Goal: Information Seeking & Learning: Learn about a topic

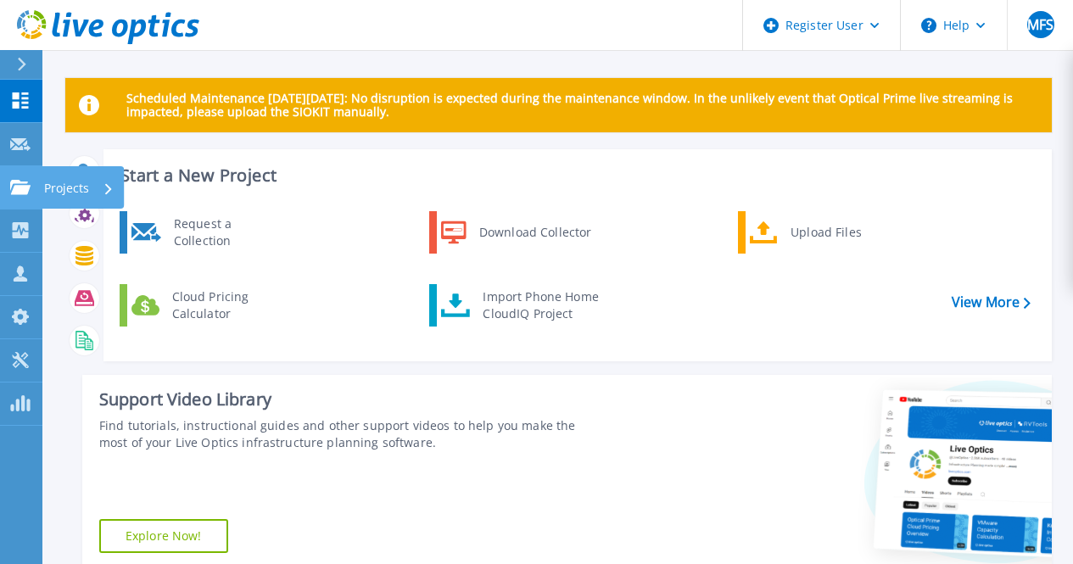
click at [24, 199] on link "Projects Projects" at bounding box center [21, 187] width 42 height 43
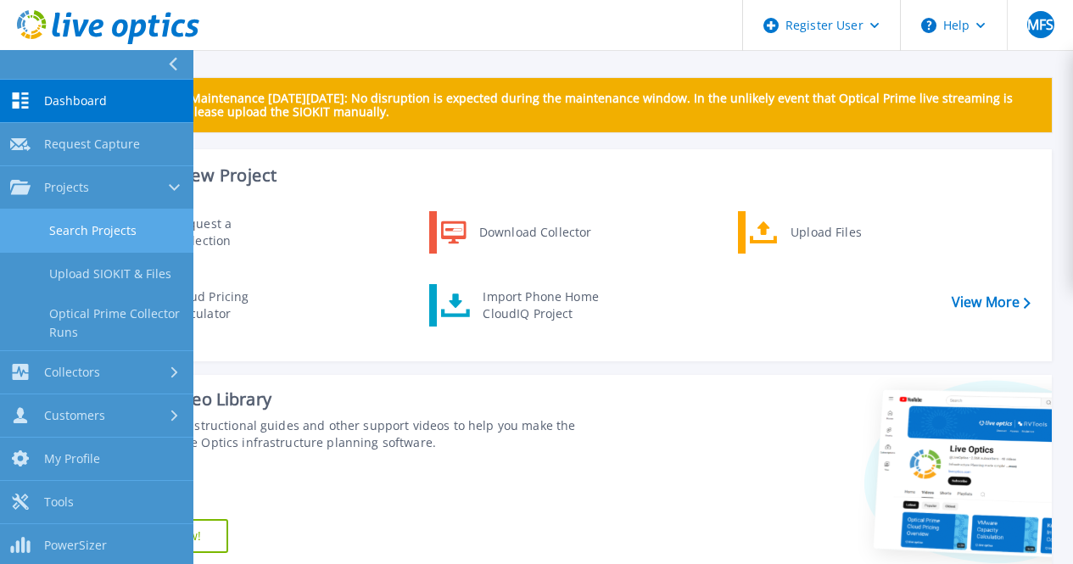
click at [129, 227] on link "Search Projects" at bounding box center [96, 231] width 193 height 43
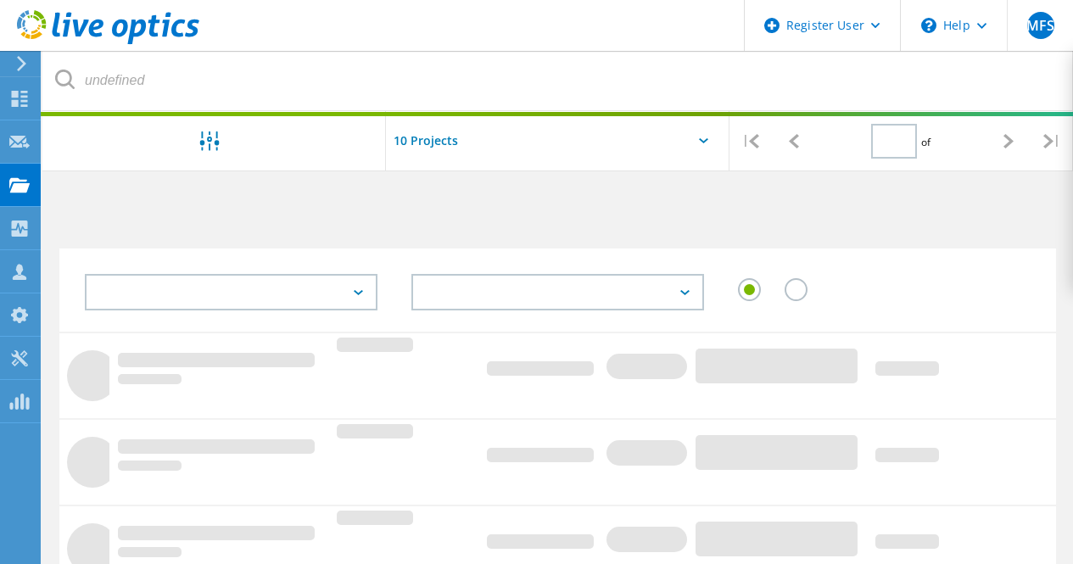
type input "3"
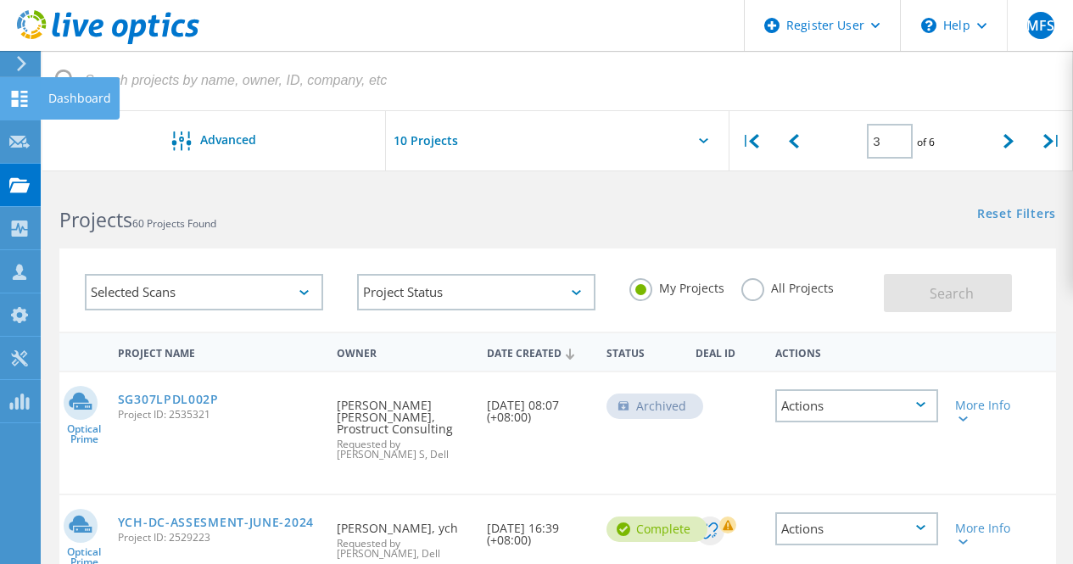
click at [21, 104] on icon at bounding box center [19, 99] width 20 height 16
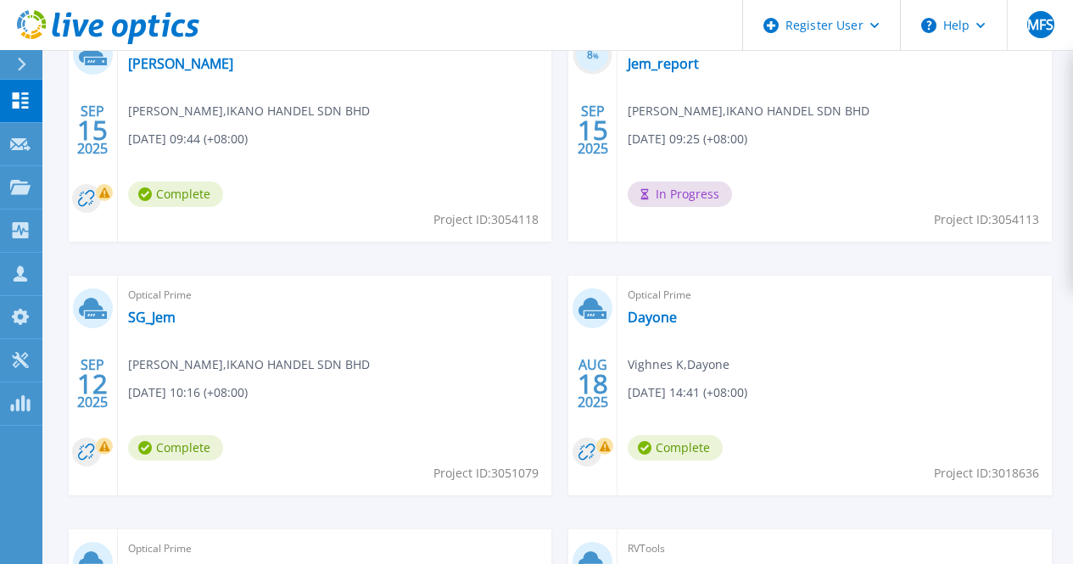
scroll to position [661, 0]
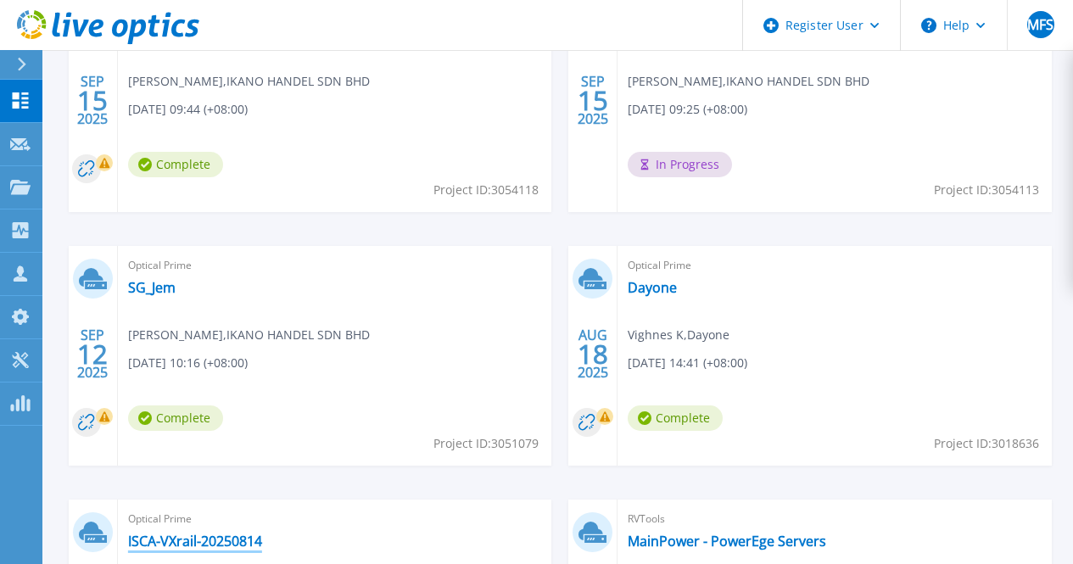
click at [262, 533] on link "ISCA-VXrail-20250814" at bounding box center [195, 541] width 134 height 17
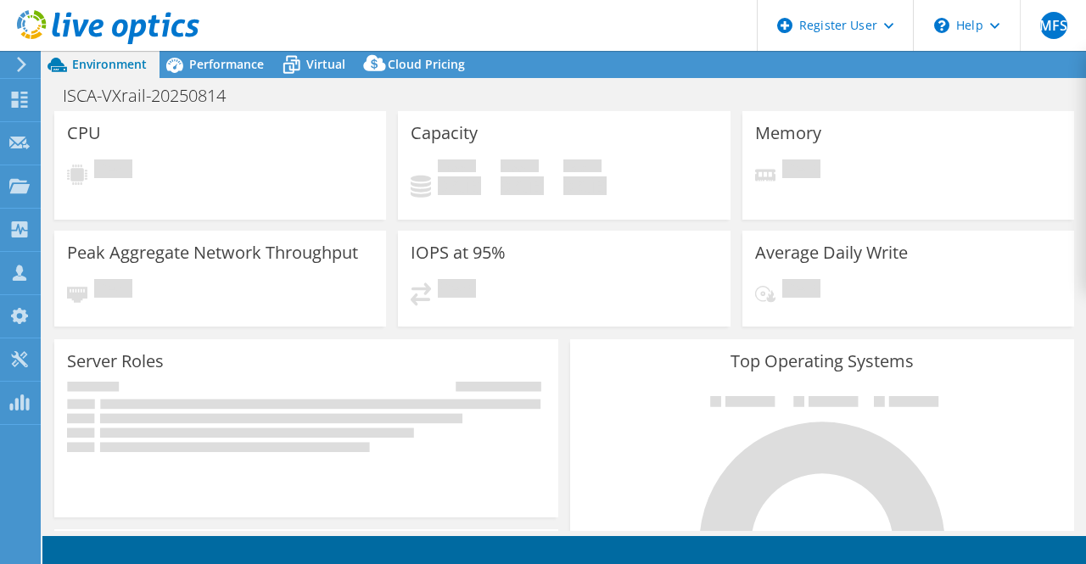
select select "USD"
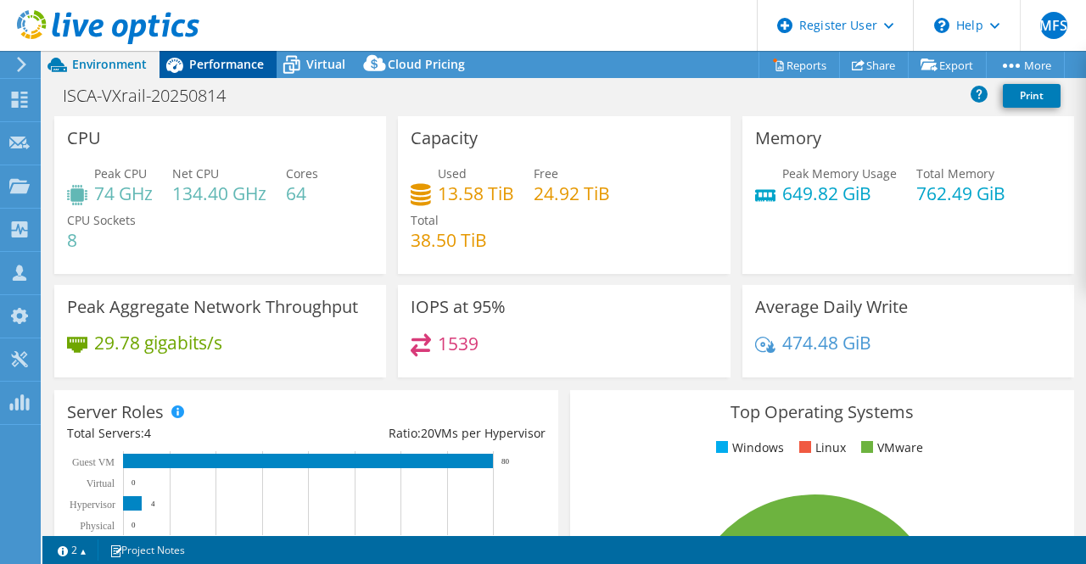
click at [244, 76] on div "Performance" at bounding box center [218, 64] width 117 height 27
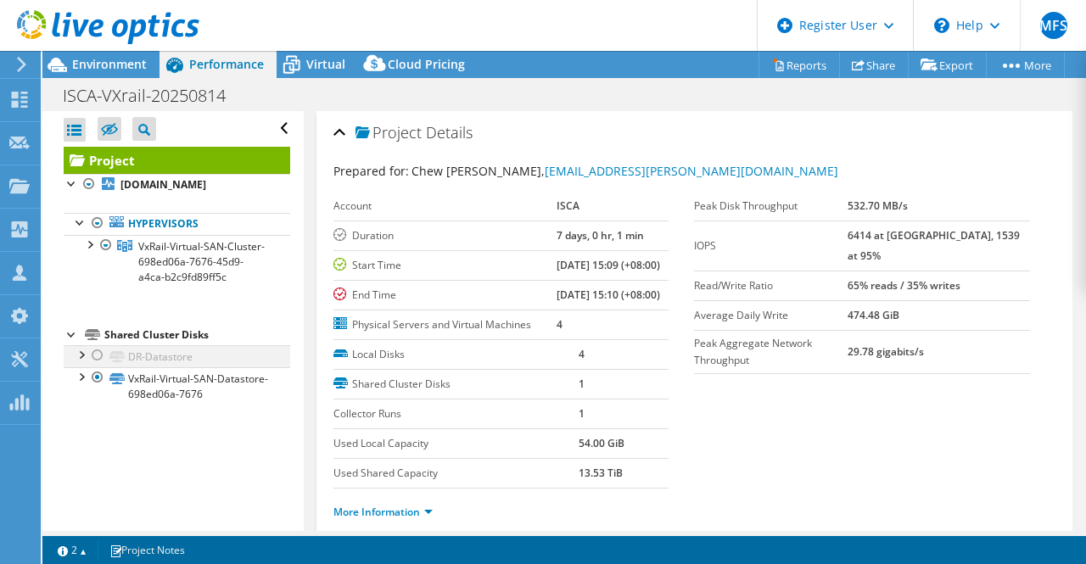
click at [94, 366] on div at bounding box center [97, 355] width 17 height 20
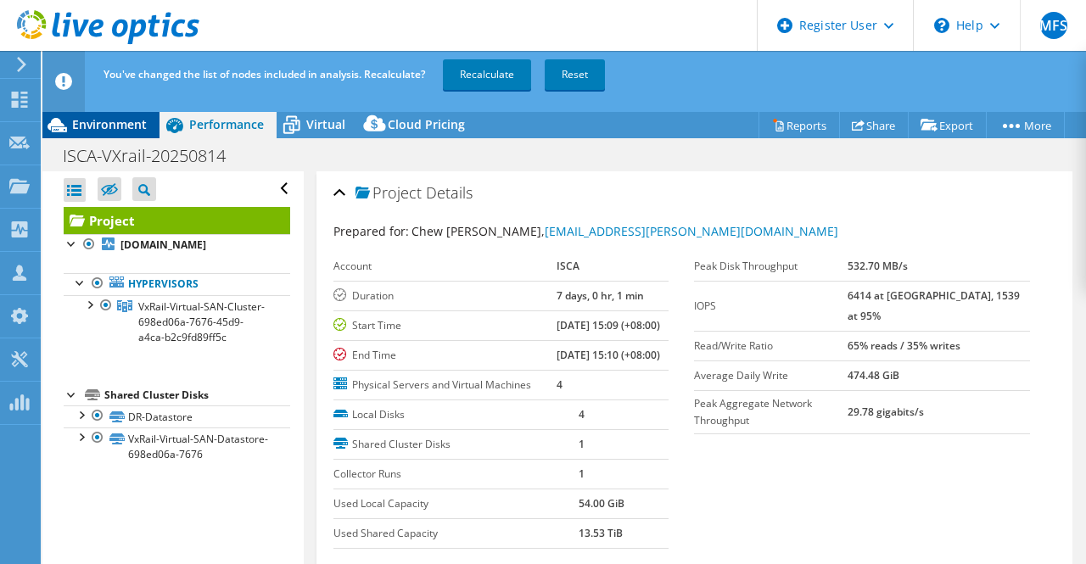
click at [99, 121] on span "Environment" at bounding box center [109, 124] width 75 height 16
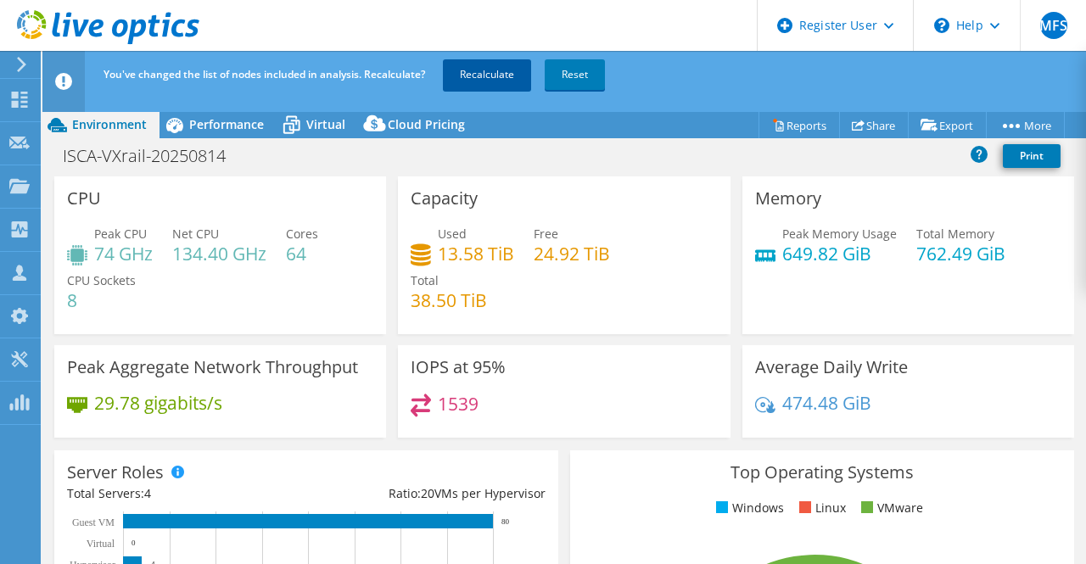
click at [489, 73] on link "Recalculate" at bounding box center [487, 74] width 88 height 31
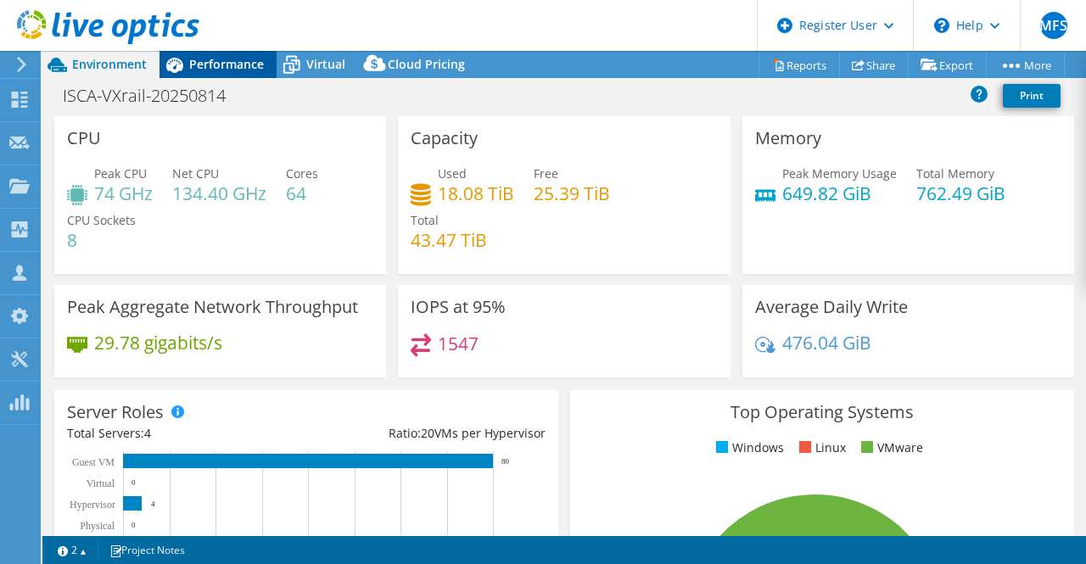
click at [197, 76] on div "Performance" at bounding box center [218, 64] width 117 height 27
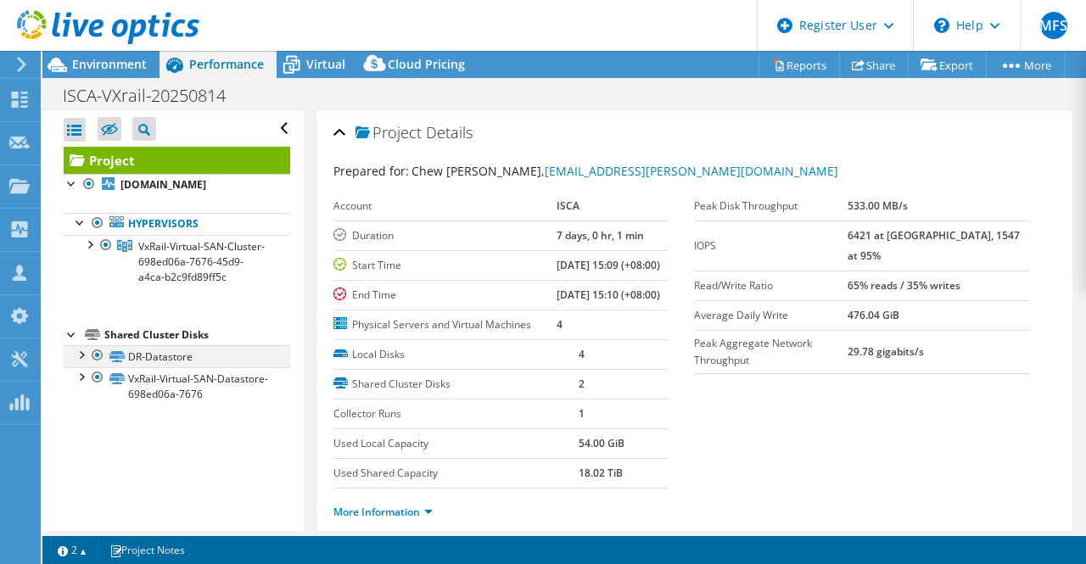
click at [83, 362] on div at bounding box center [80, 353] width 17 height 17
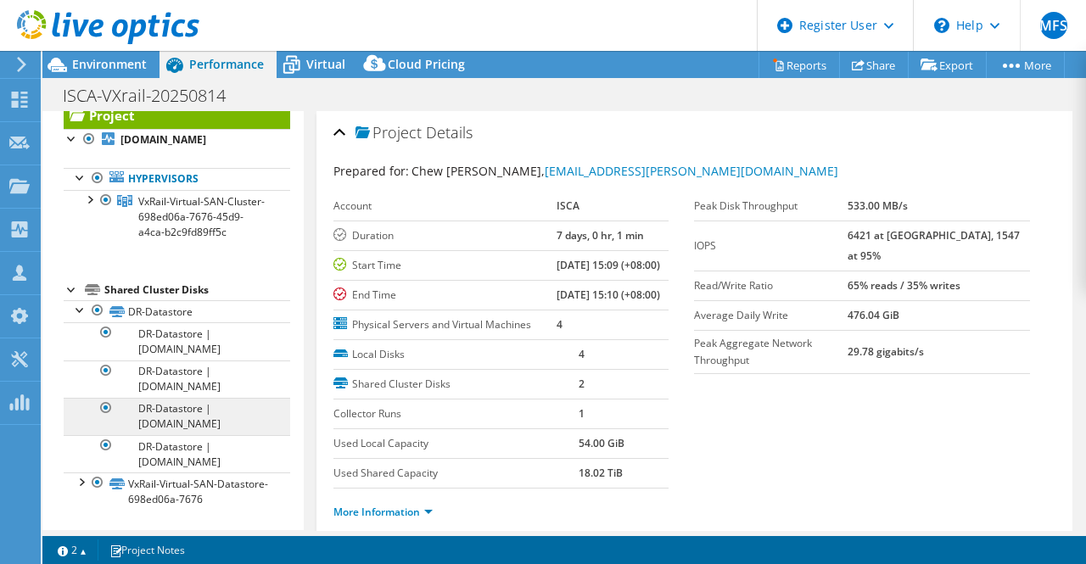
scroll to position [59, 0]
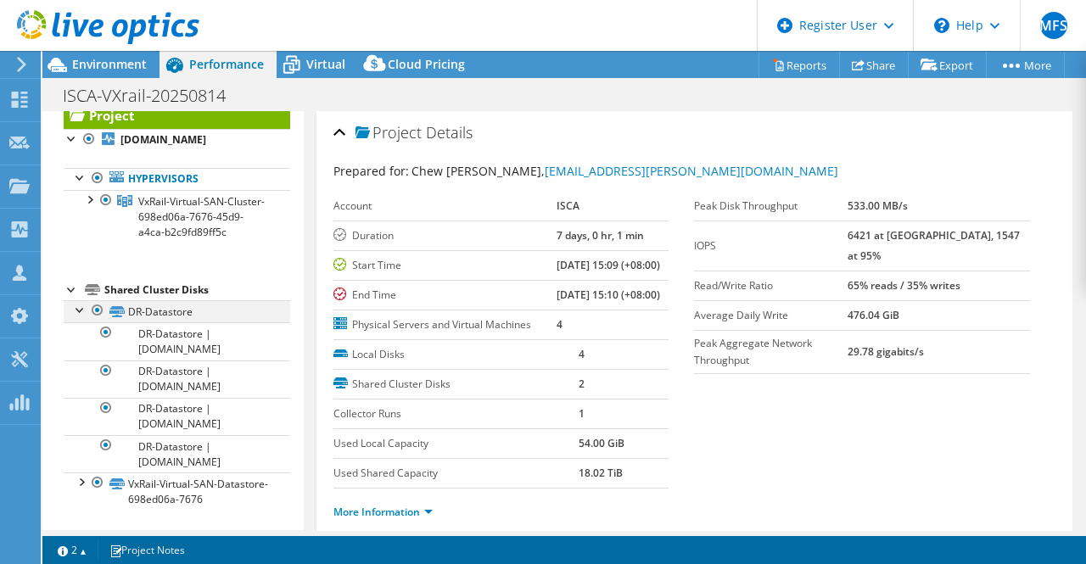
click at [78, 309] on div at bounding box center [80, 308] width 17 height 17
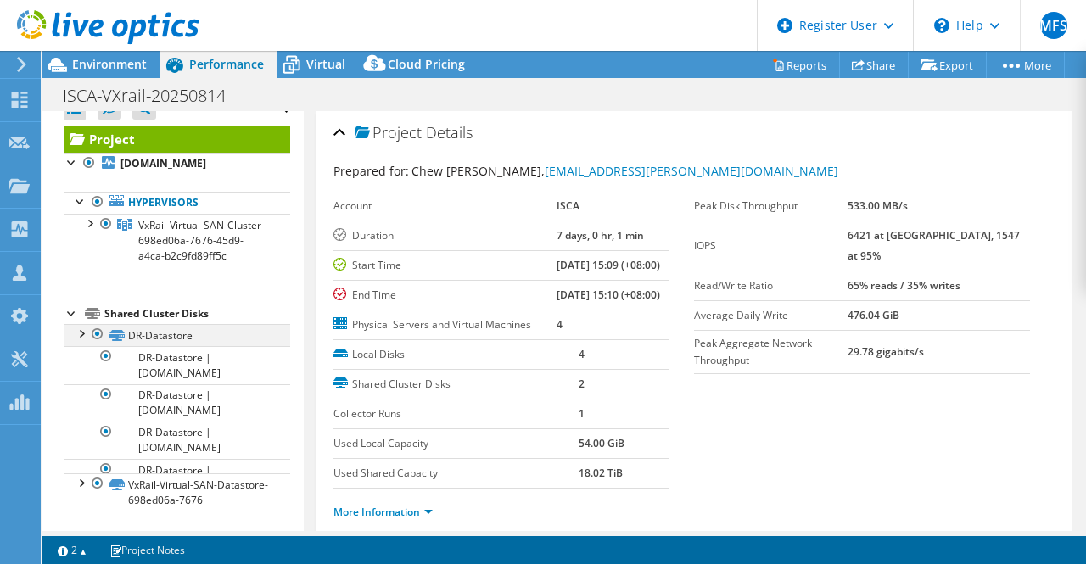
scroll to position [0, 0]
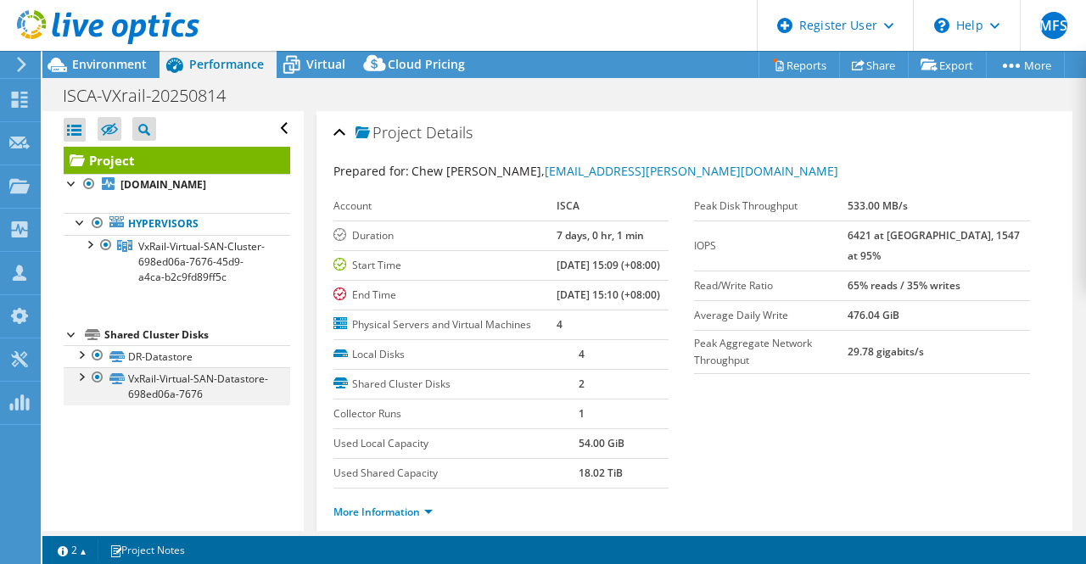
click at [81, 384] on div at bounding box center [80, 375] width 17 height 17
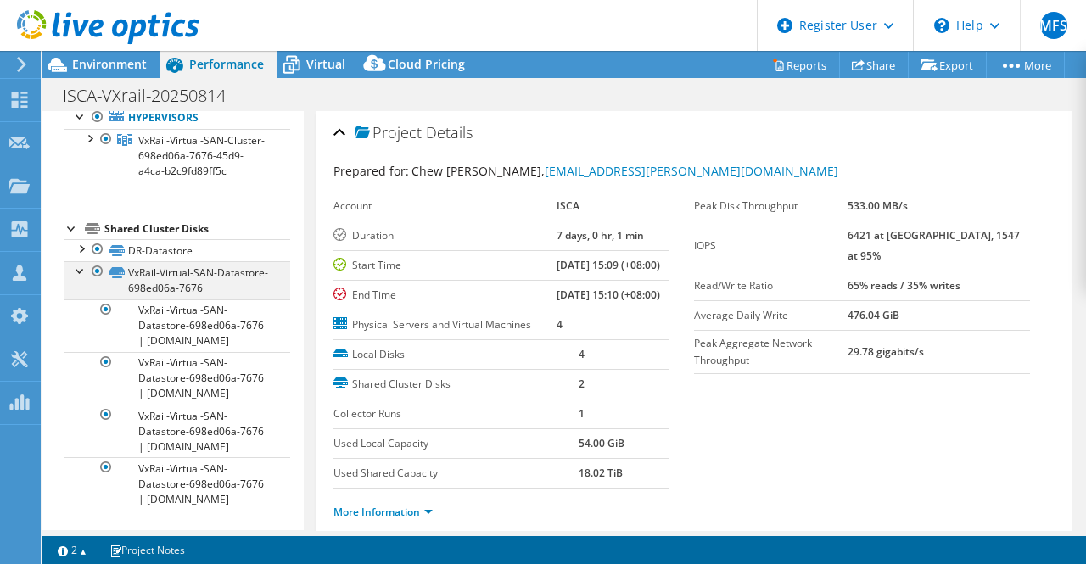
scroll to position [182, 0]
click at [82, 261] on div at bounding box center [80, 269] width 17 height 17
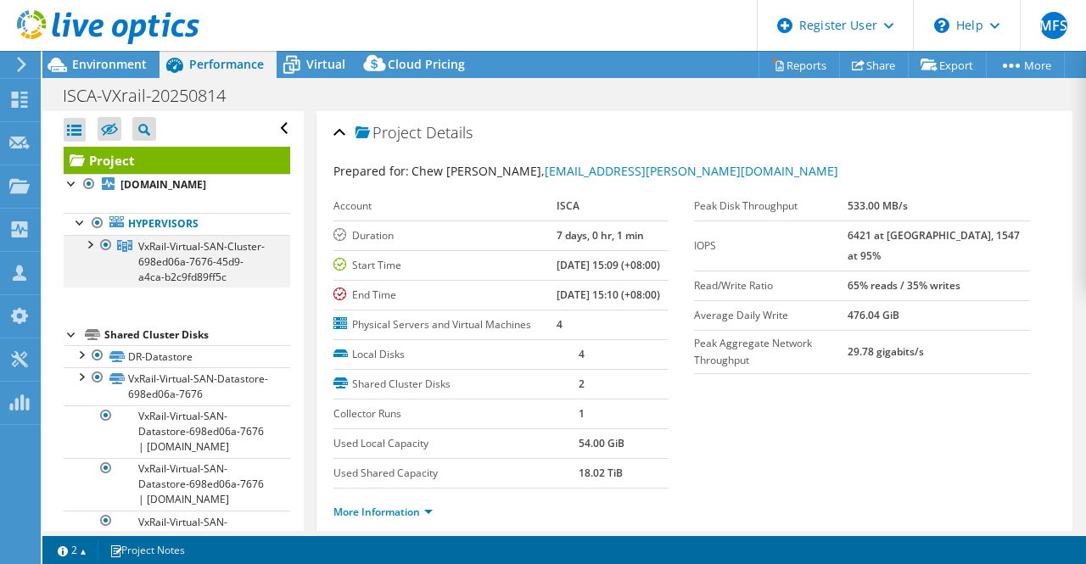
scroll to position [0, 0]
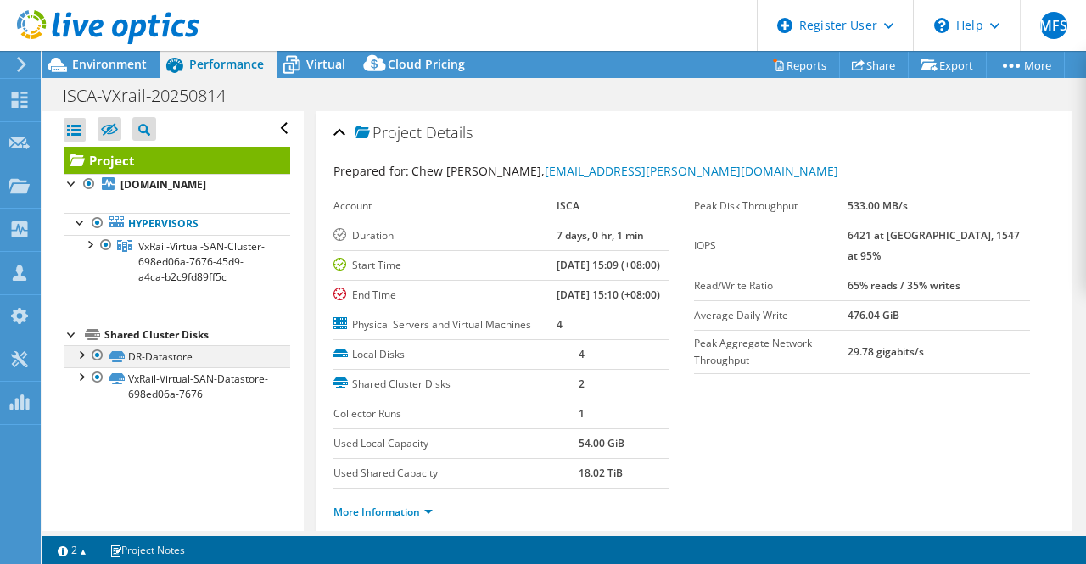
click at [84, 362] on div at bounding box center [80, 353] width 17 height 17
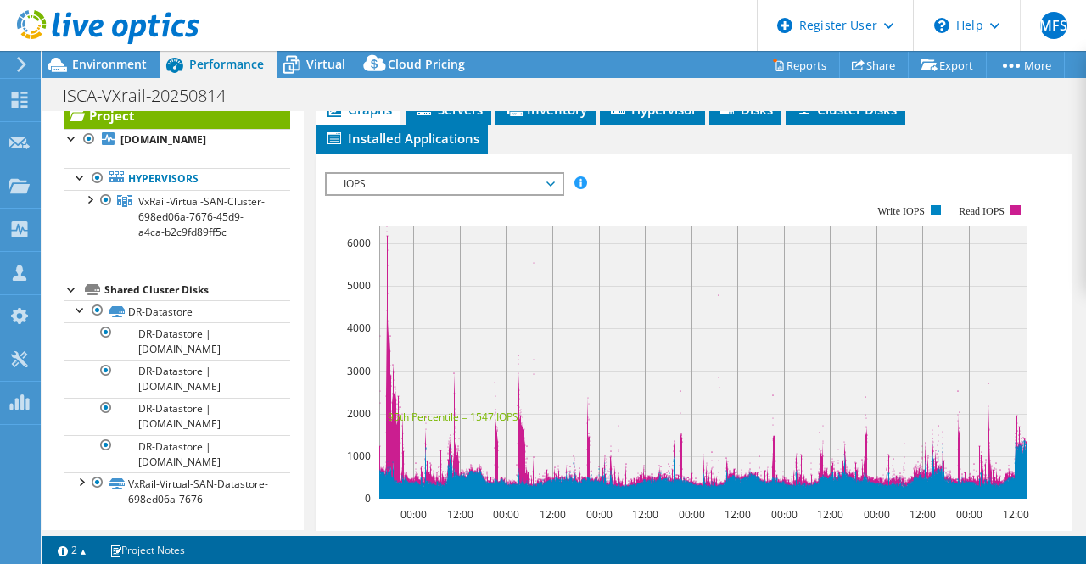
scroll to position [509, 0]
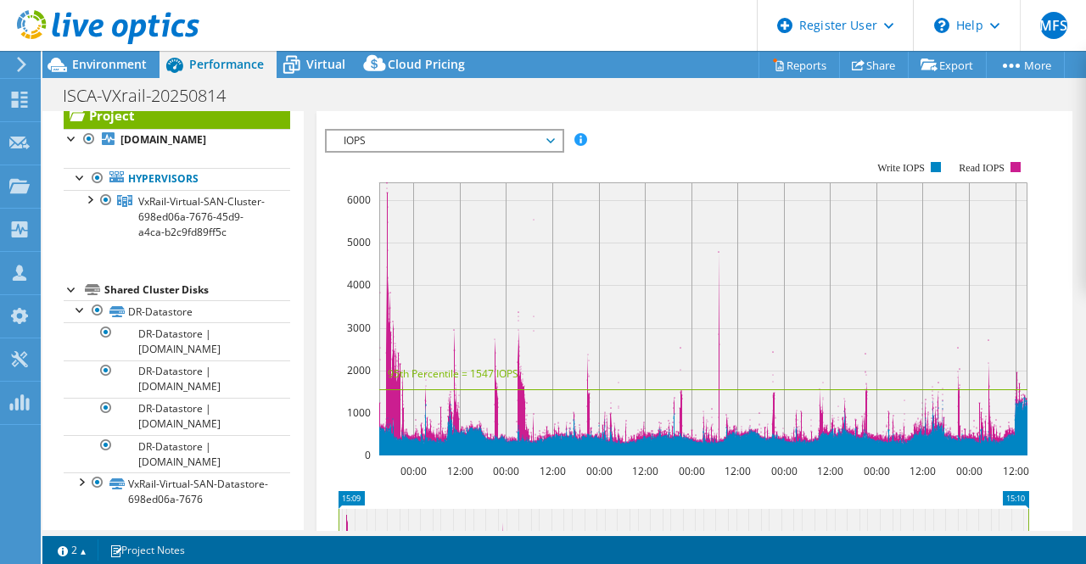
click at [549, 110] on div "ISCA-VXrail-20250814 Print" at bounding box center [564, 95] width 1044 height 31
click at [538, 81] on li "Inventory" at bounding box center [546, 67] width 100 height 29
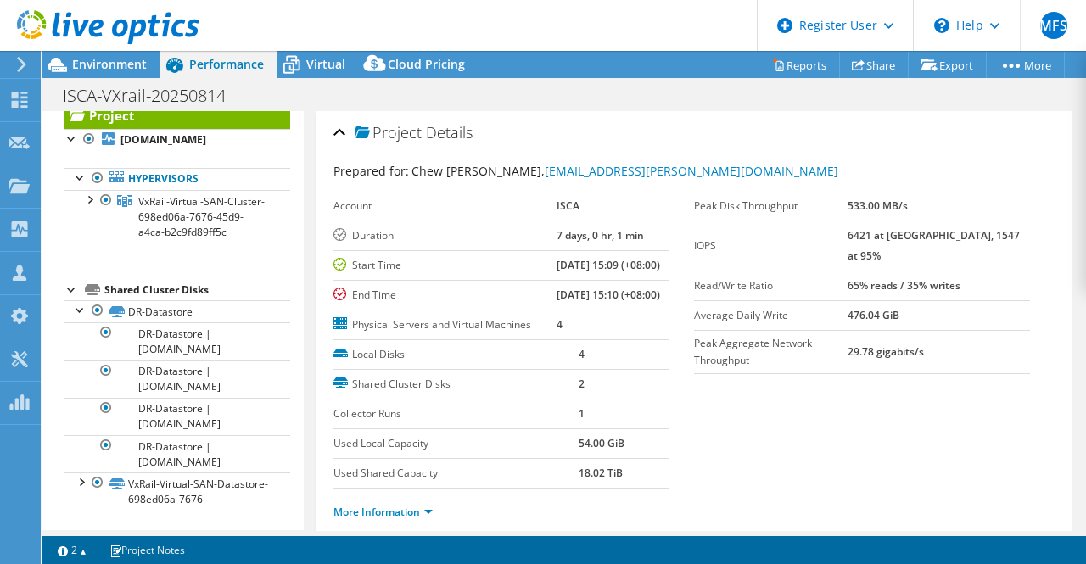
scroll to position [339, 0]
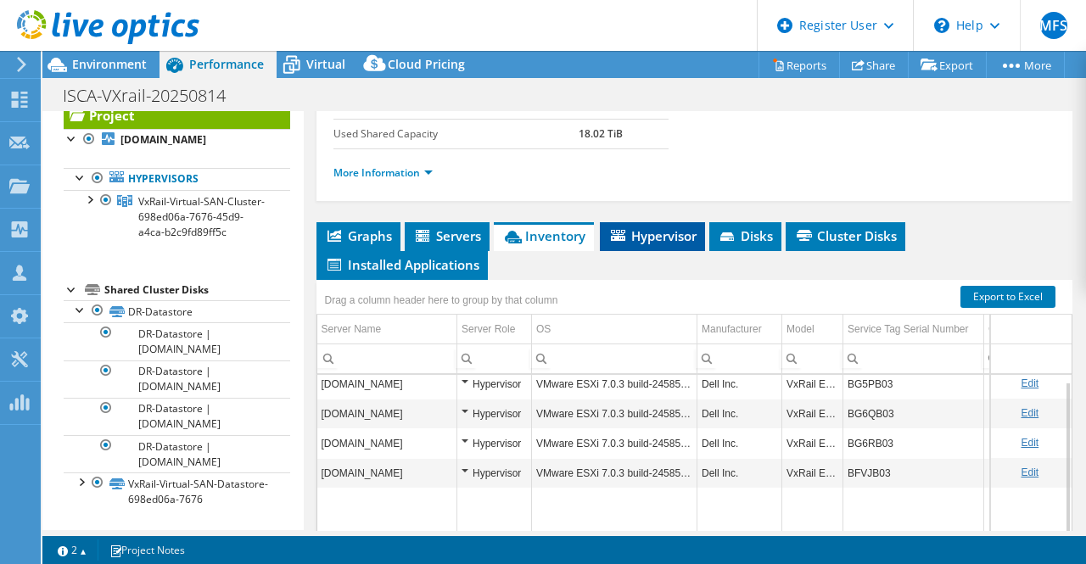
click at [639, 244] on span "Hypervisor" at bounding box center [652, 235] width 88 height 17
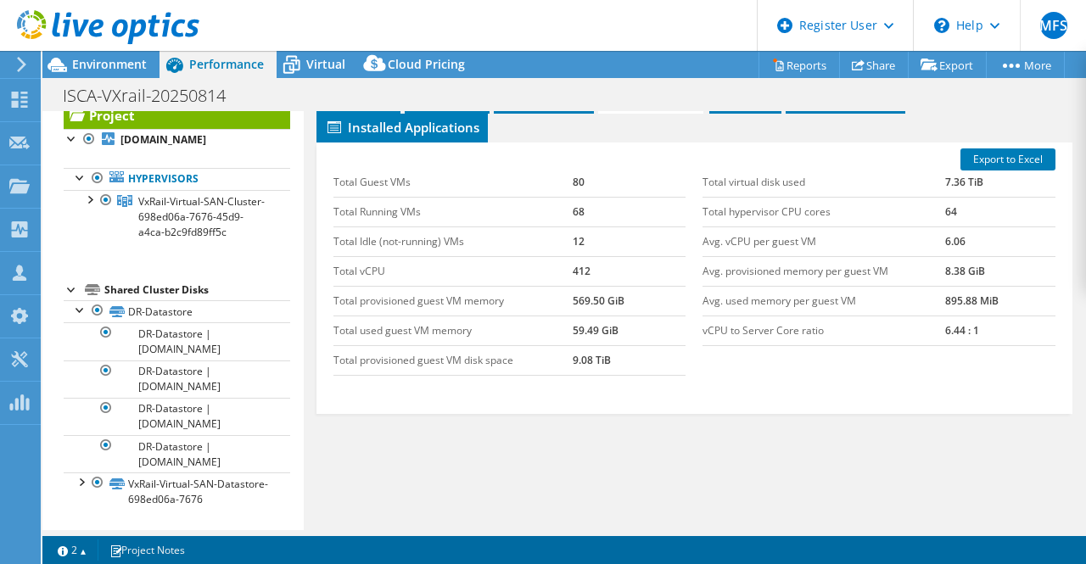
scroll to position [538, 0]
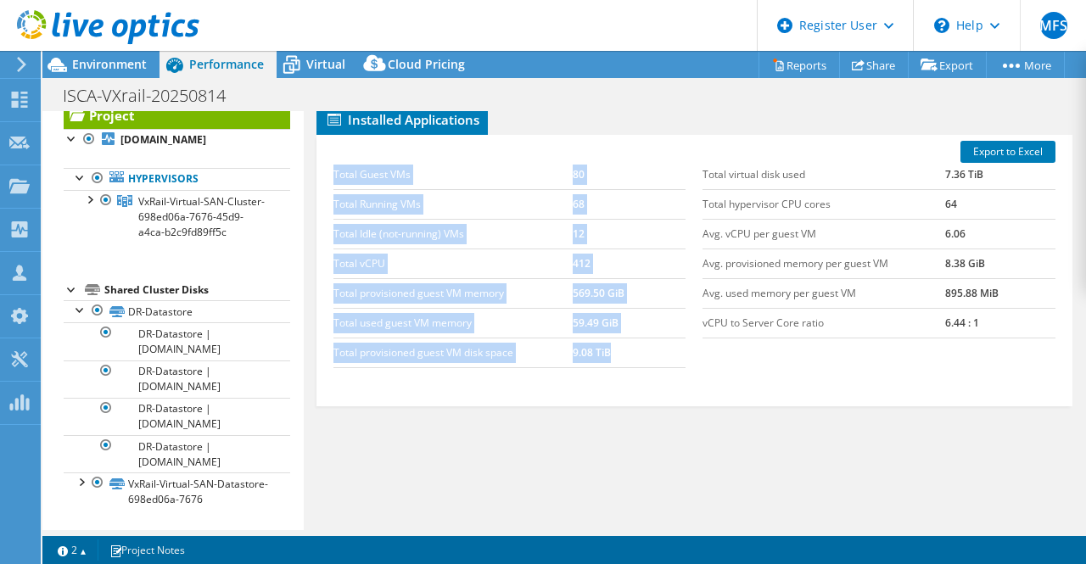
drag, startPoint x: 329, startPoint y: 355, endPoint x: 618, endPoint y: 353, distance: 288.5
click at [618, 353] on div "Total Guest VMs 80 Total Running VMs 68 Total Idle (not-running) VMs 12 Total v…" at bounding box center [510, 264] width 370 height 242
click at [618, 353] on td "9.08 TiB" at bounding box center [629, 353] width 113 height 30
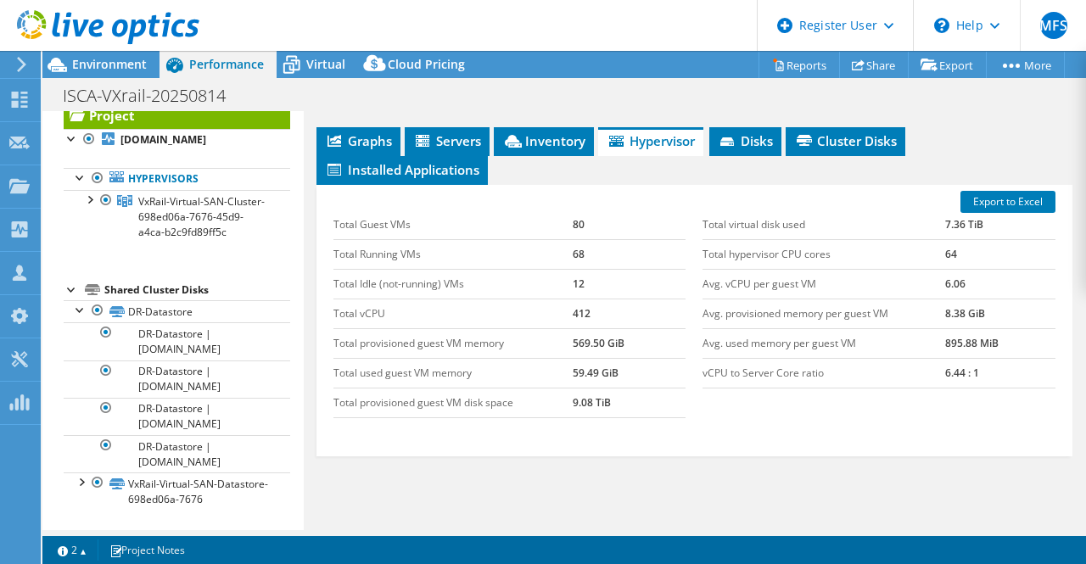
scroll to position [453, 0]
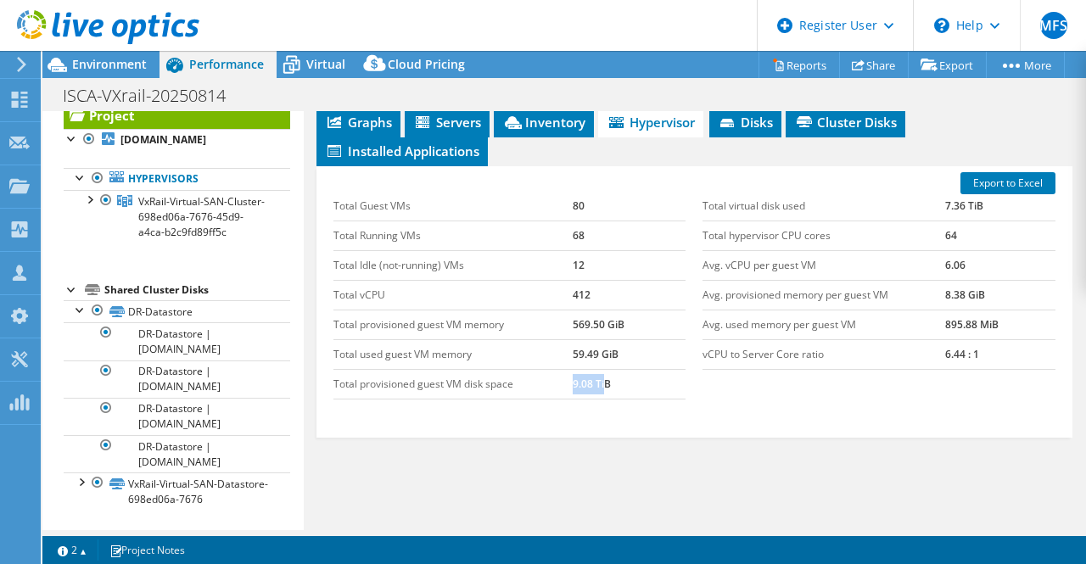
drag, startPoint x: 568, startPoint y: 434, endPoint x: 602, endPoint y: 434, distance: 34.8
click at [602, 399] on tr "Total provisioned guest VM disk space 9.08 TiB" at bounding box center [509, 384] width 353 height 30
click at [619, 399] on td "9.08 TiB" at bounding box center [629, 384] width 113 height 30
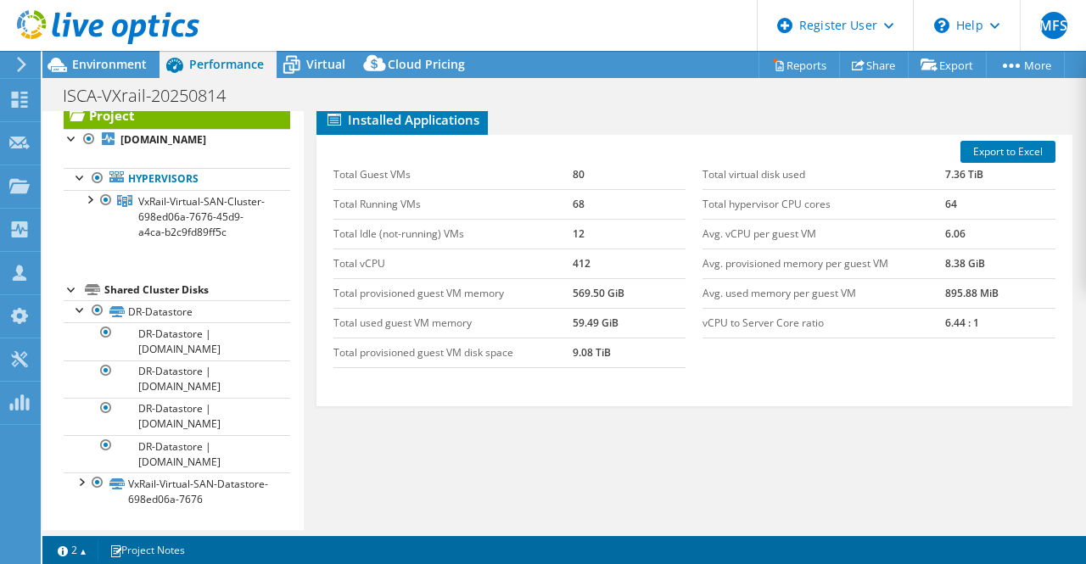
scroll to position [538, 0]
click at [121, 72] on div "Environment" at bounding box center [100, 64] width 117 height 27
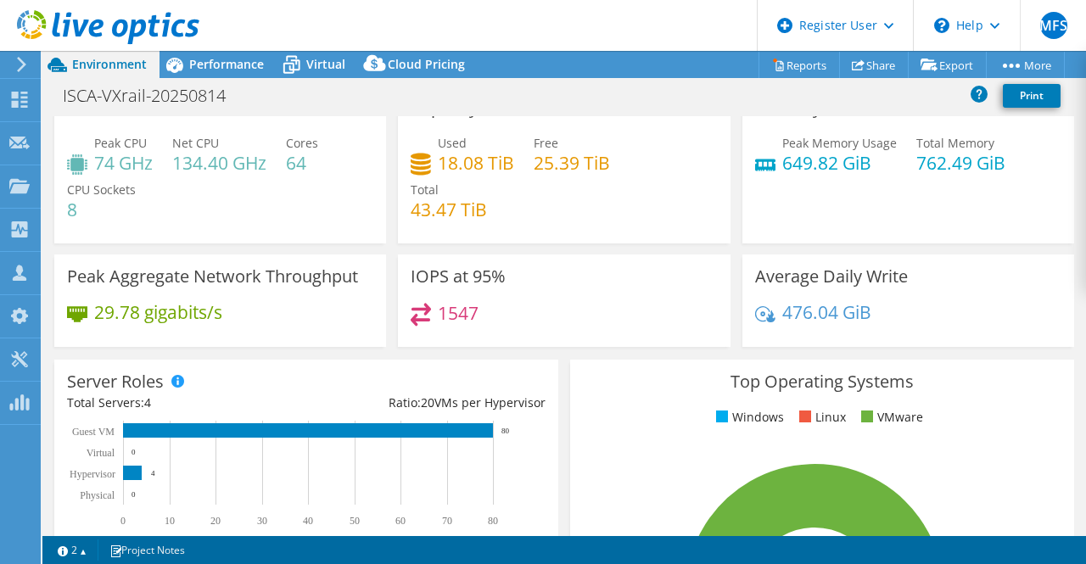
scroll to position [0, 0]
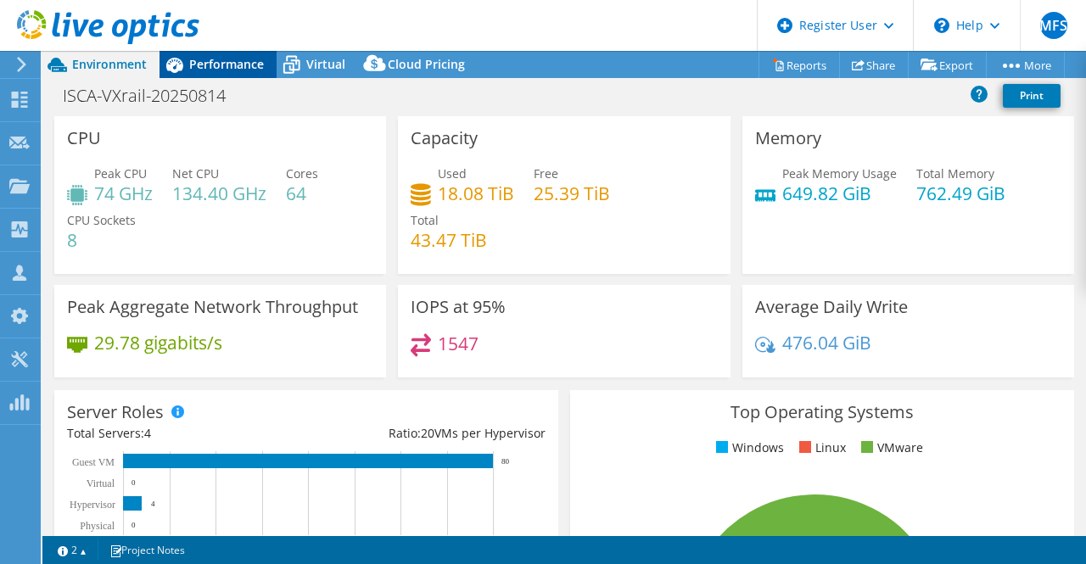
click at [206, 67] on span "Performance" at bounding box center [226, 64] width 75 height 16
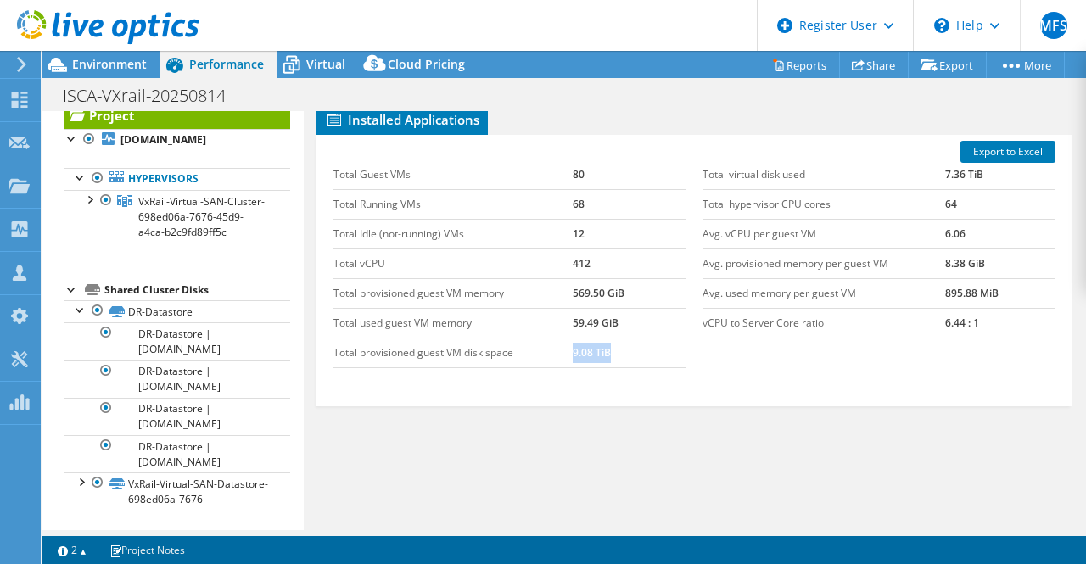
drag, startPoint x: 568, startPoint y: 350, endPoint x: 629, endPoint y: 351, distance: 61.1
click at [629, 351] on tr "Total provisioned guest VM disk space 9.08 TiB" at bounding box center [509, 353] width 353 height 30
click at [629, 351] on td "9.08 TiB" at bounding box center [629, 353] width 113 height 30
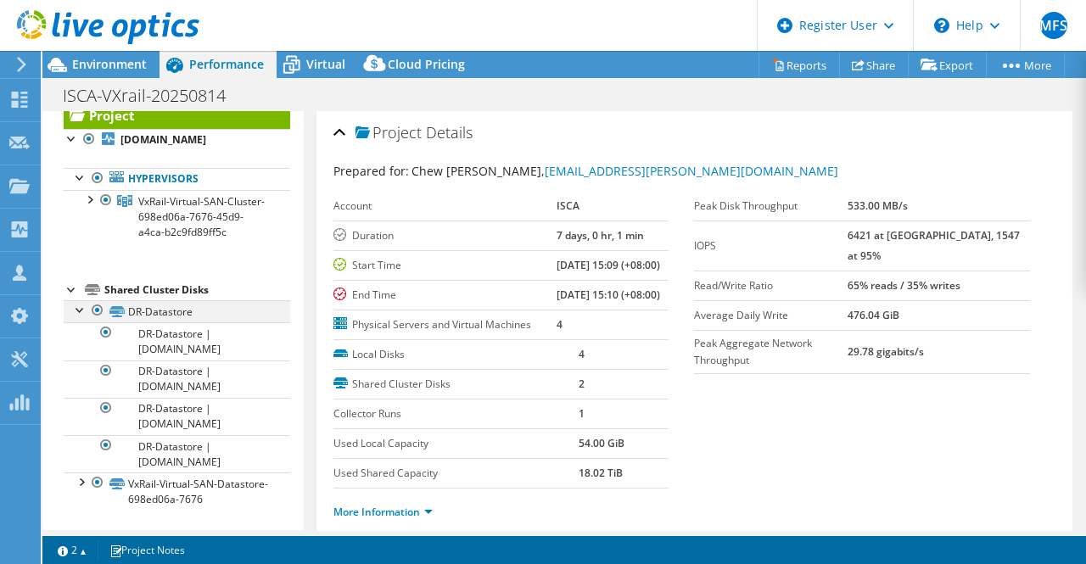
click at [80, 310] on div at bounding box center [80, 308] width 17 height 17
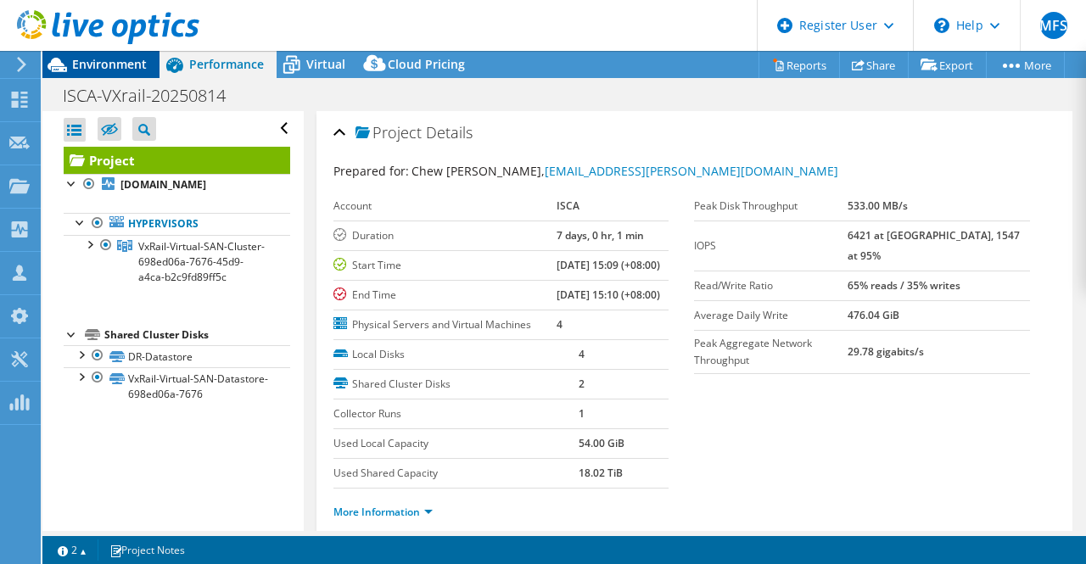
click at [92, 70] on span "Environment" at bounding box center [109, 64] width 75 height 16
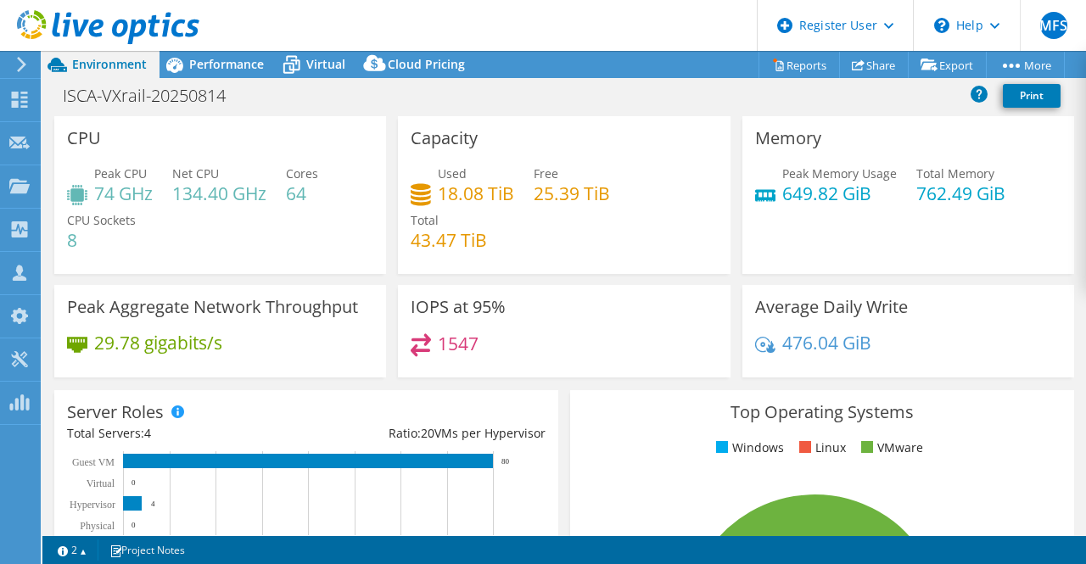
click at [361, 13] on header "MFS Dell User Mohammed Faizan S Mohammed.Faizan1@dell.com Dell My Profile Log O…" at bounding box center [543, 25] width 1086 height 51
drag, startPoint x: 107, startPoint y: 38, endPoint x: 118, endPoint y: 39, distance: 11.1
click at [107, 38] on icon at bounding box center [108, 27] width 182 height 35
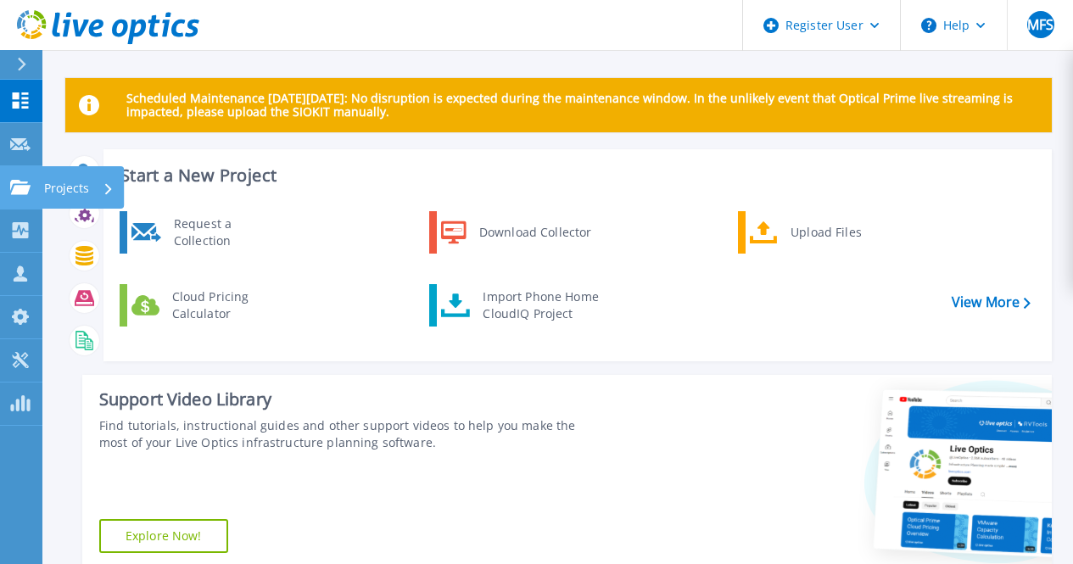
click at [9, 190] on link "Projects Projects" at bounding box center [21, 187] width 42 height 43
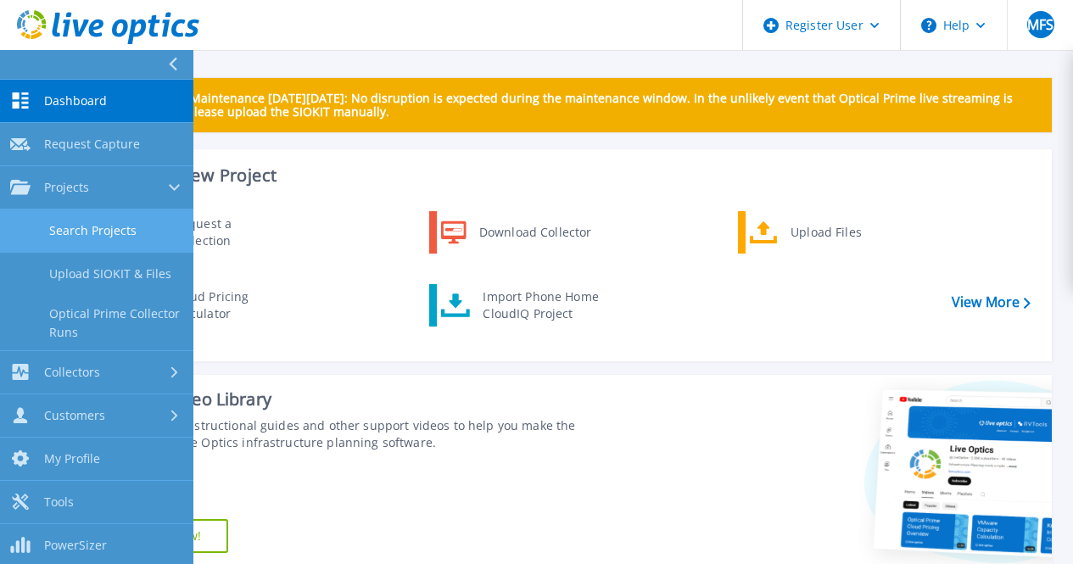
click at [106, 227] on link "Search Projects" at bounding box center [96, 231] width 193 height 43
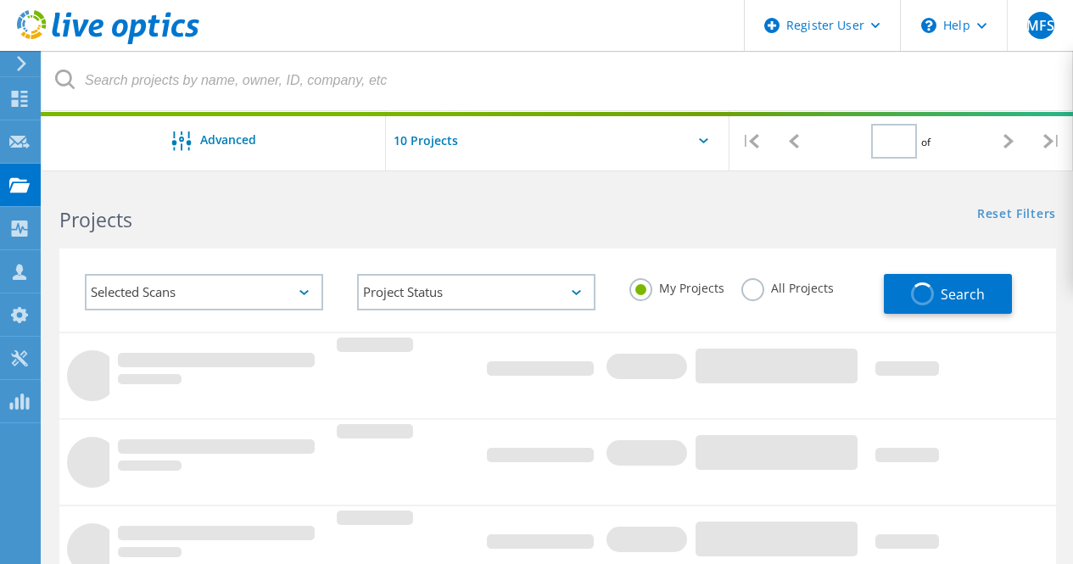
type input "3"
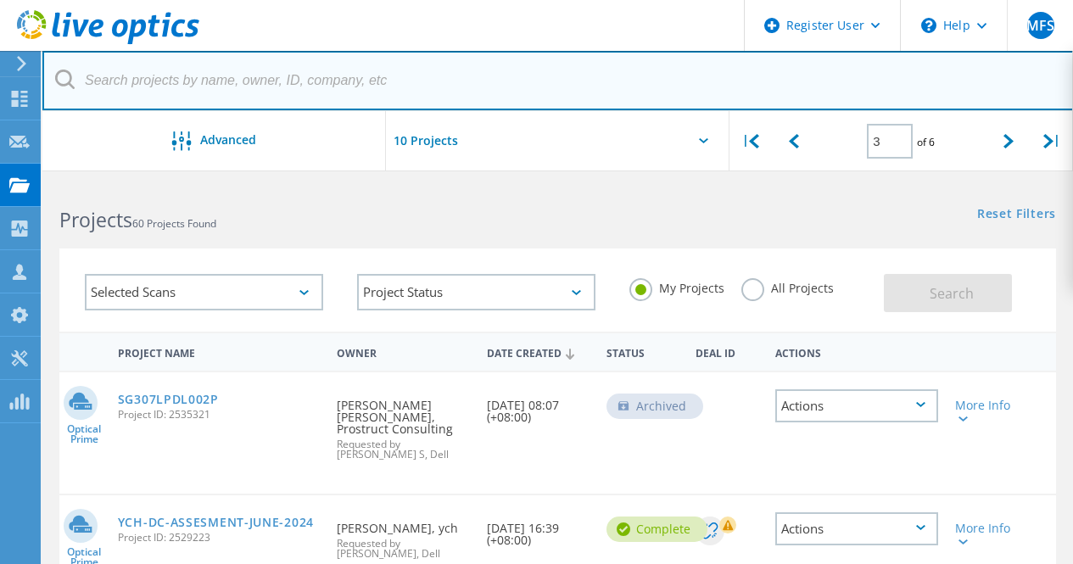
click at [246, 82] on input "text" at bounding box center [558, 80] width 1032 height 59
paste input "2738133"
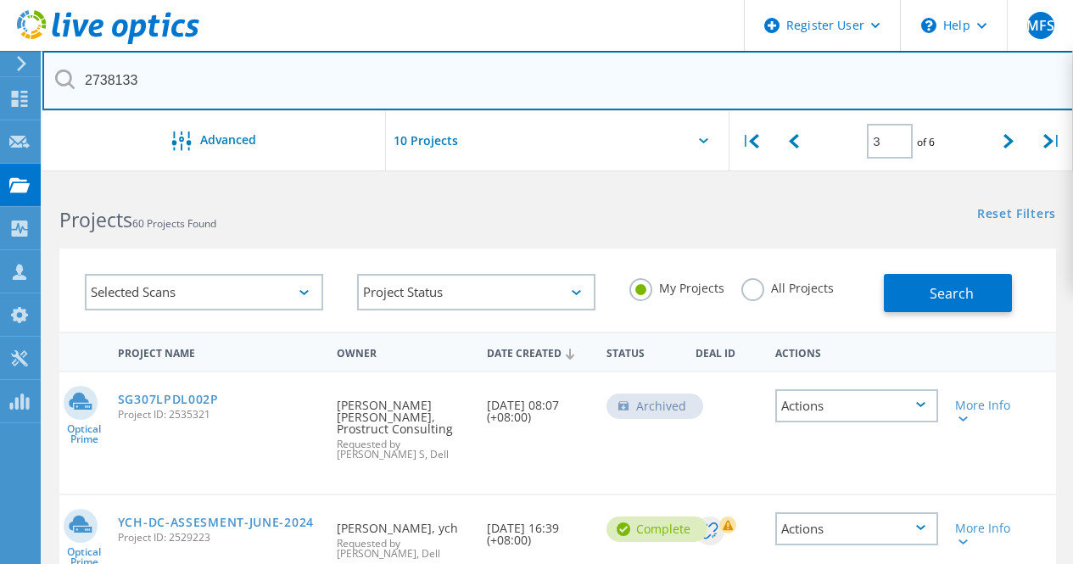
type input "2738133"
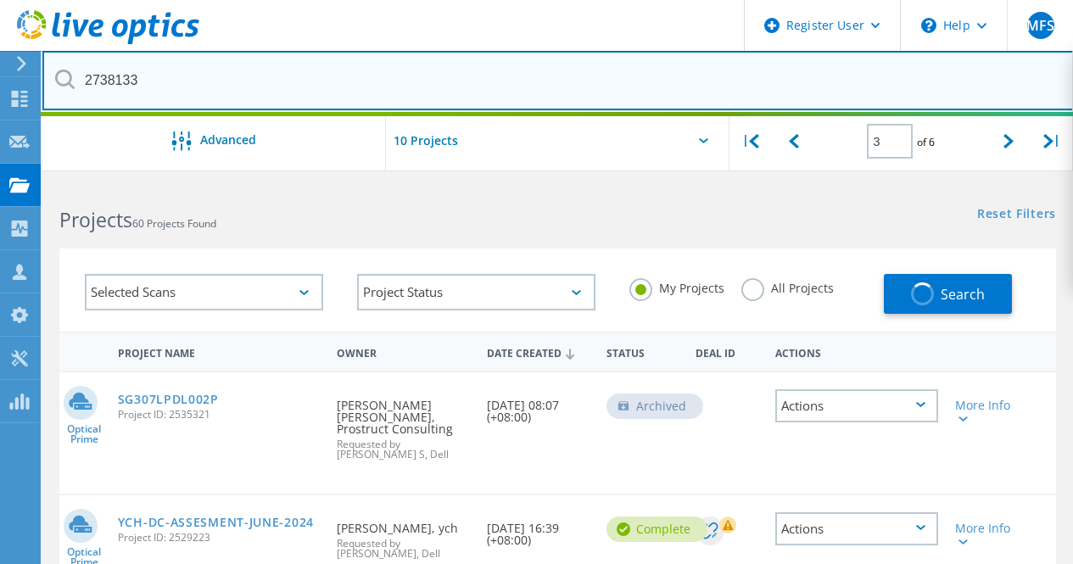
type input "1"
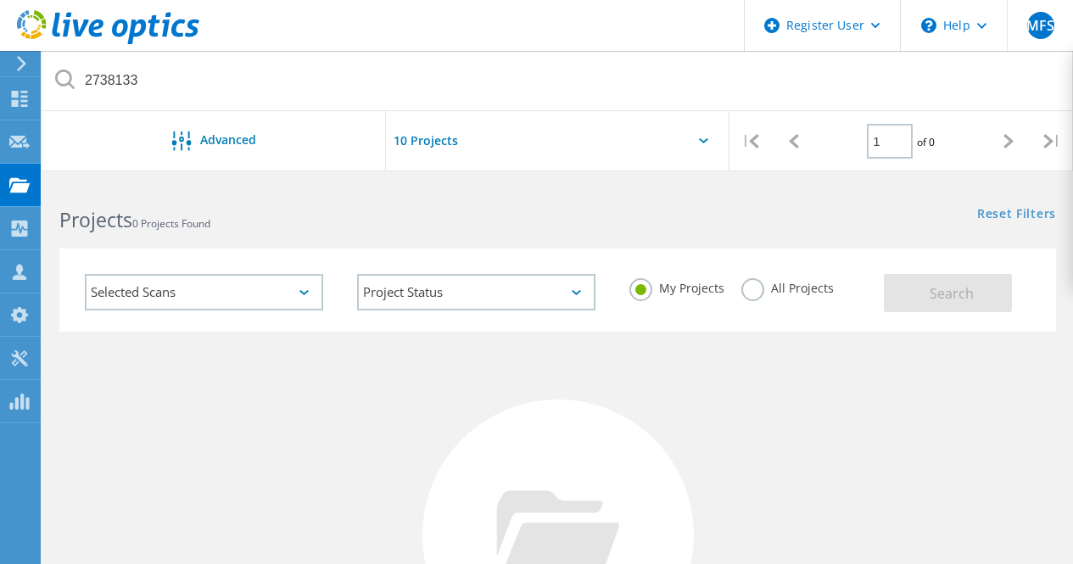
click at [742, 294] on label "All Projects" at bounding box center [788, 286] width 92 height 16
click at [0, 0] on input "All Projects" at bounding box center [0, 0] width 0 height 0
click at [926, 290] on button "Search" at bounding box center [948, 293] width 128 height 38
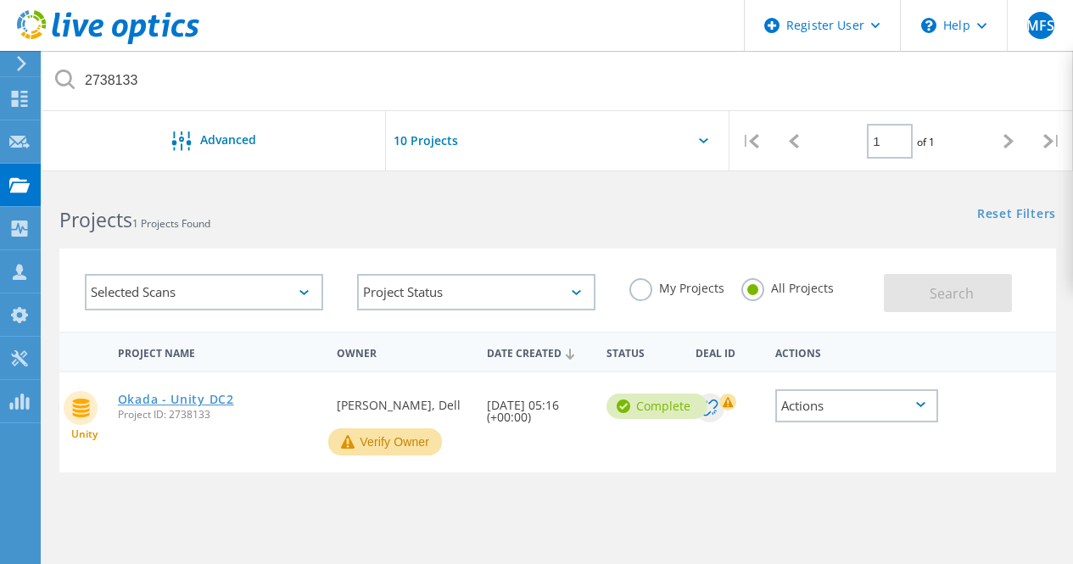
click at [177, 406] on link "Okada - Unity DC2" at bounding box center [176, 400] width 116 height 12
